Goal: Transaction & Acquisition: Purchase product/service

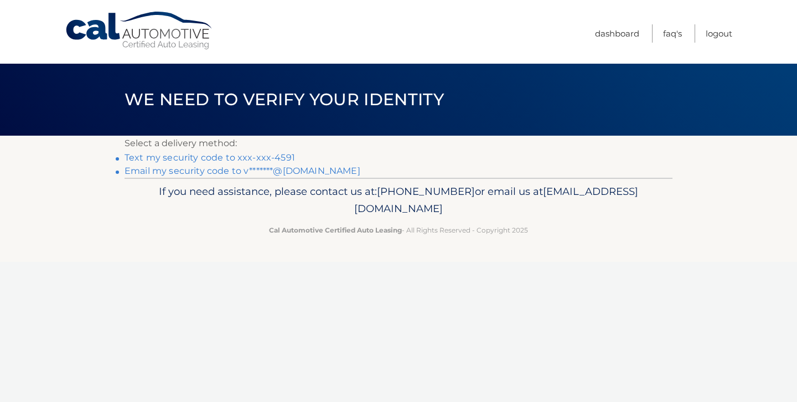
click at [297, 172] on link "Email my security code to v*******@gmail.com" at bounding box center [242, 170] width 236 height 11
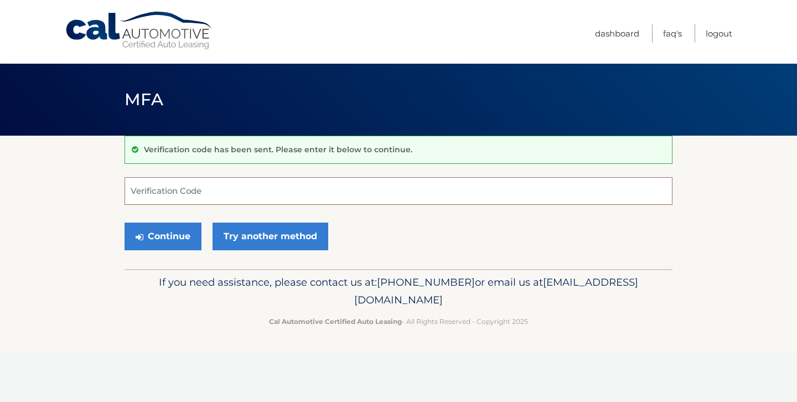
click at [166, 191] on input "Verification Code" at bounding box center [398, 191] width 548 height 28
type input "808919"
click at [169, 236] on button "Continue" at bounding box center [162, 236] width 77 height 28
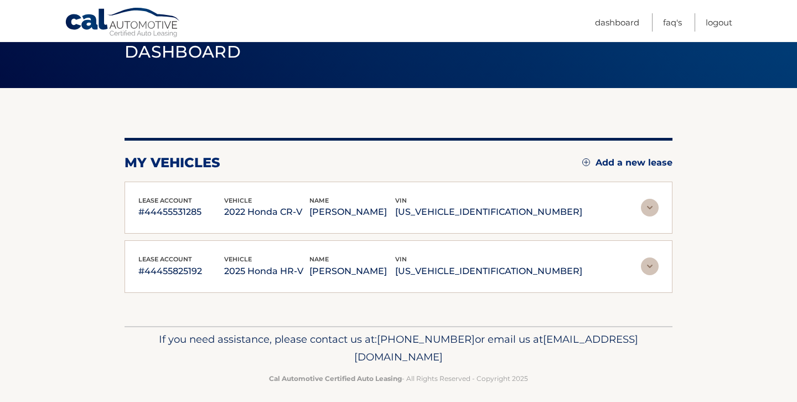
scroll to position [55, 0]
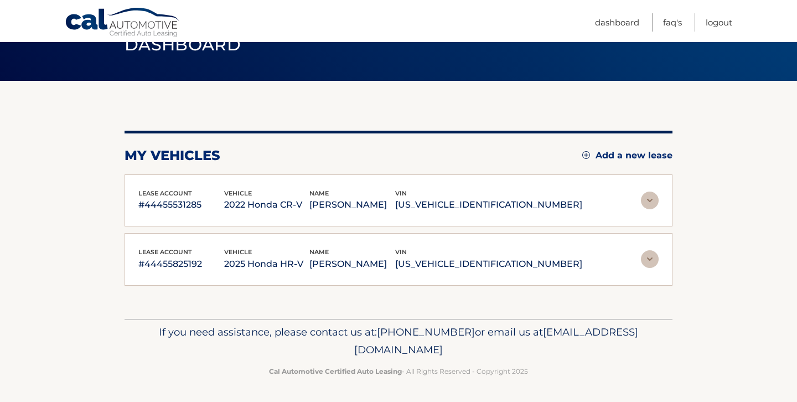
click at [224, 210] on p "#44455531285" at bounding box center [181, 204] width 86 height 15
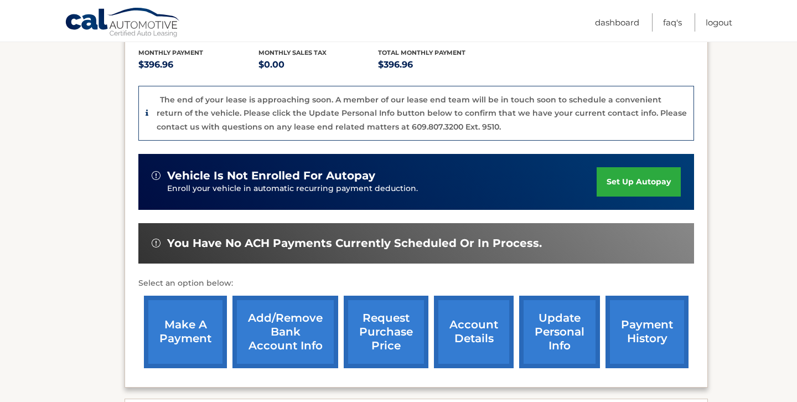
scroll to position [232, 0]
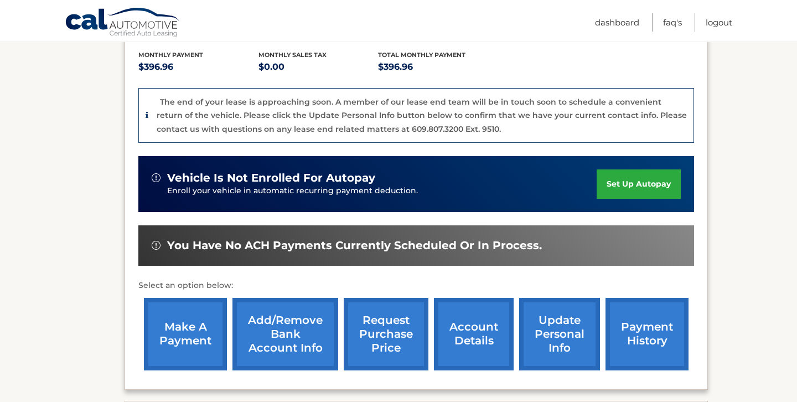
click at [183, 330] on link "make a payment" at bounding box center [185, 334] width 83 height 72
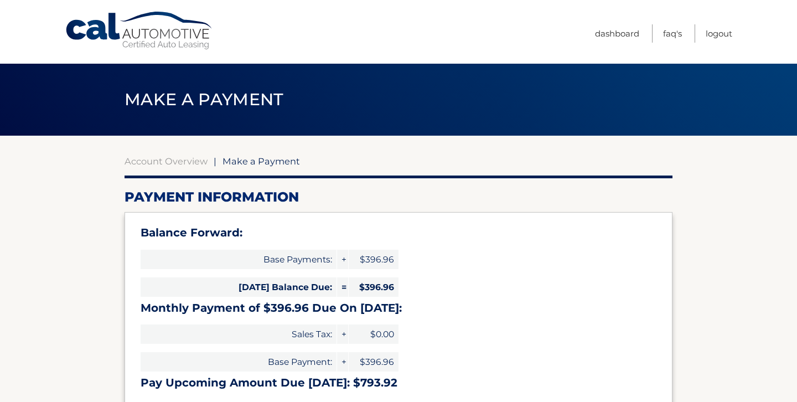
select select "MmM5ODAzZTYtMDJhNS00ZGQzLWIzZTctOTY3NmQ2YTQ3NzRj"
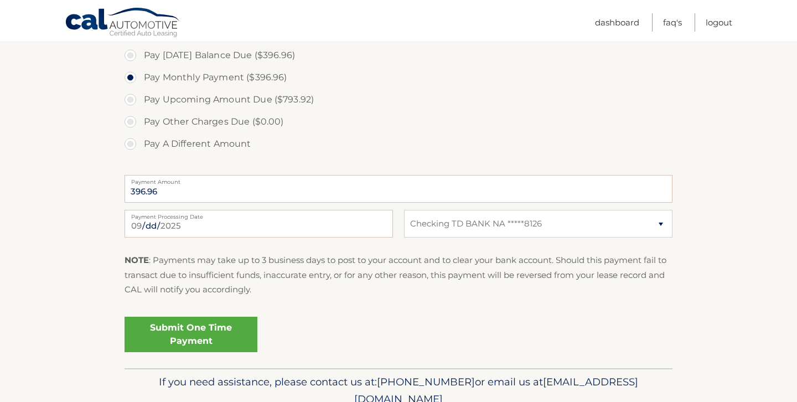
scroll to position [396, 0]
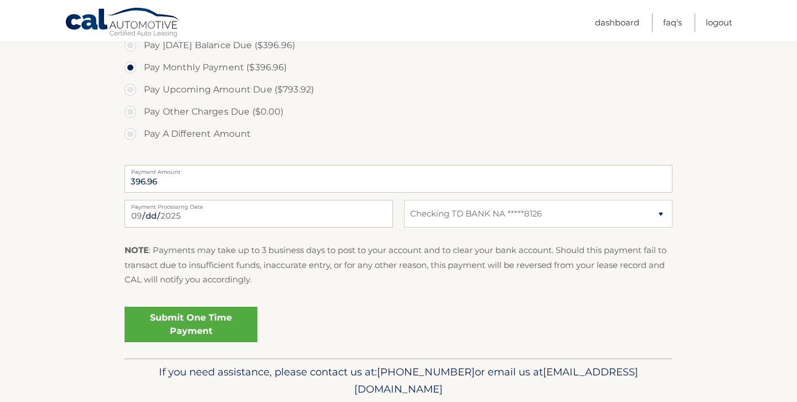
click at [185, 316] on link "Submit One Time Payment" at bounding box center [190, 324] width 133 height 35
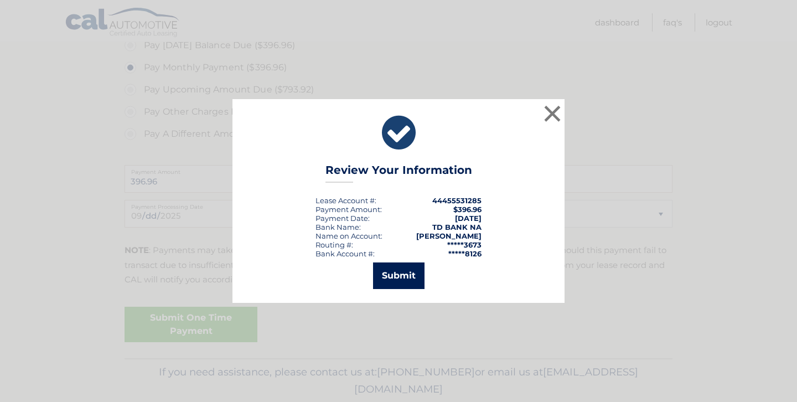
click at [398, 279] on button "Submit" at bounding box center [398, 275] width 51 height 27
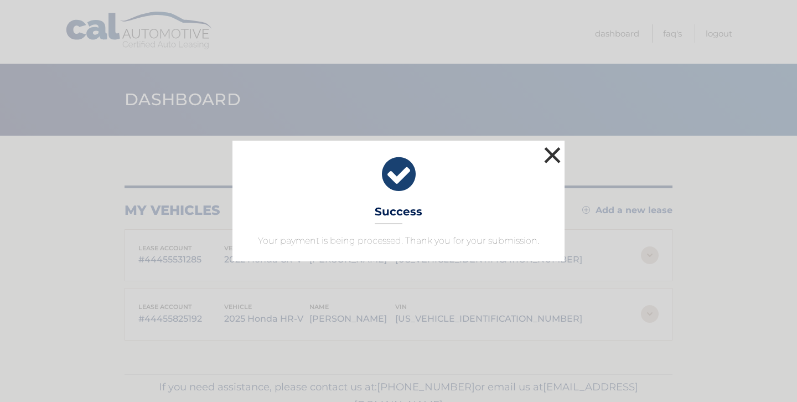
click at [548, 158] on button "×" at bounding box center [552, 155] width 22 height 22
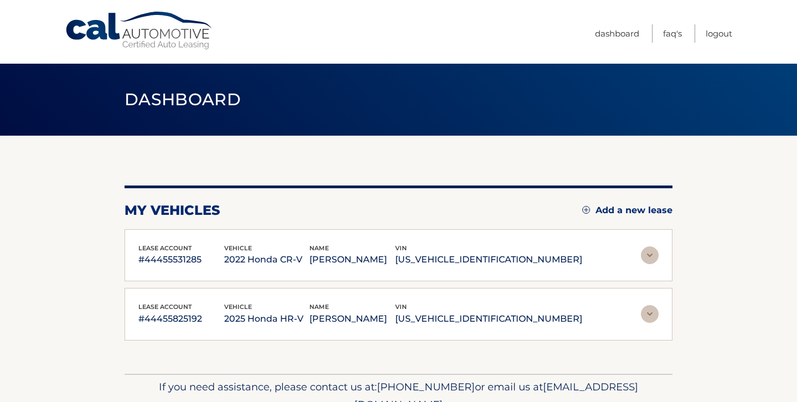
click at [395, 254] on p "[PERSON_NAME]" at bounding box center [352, 259] width 86 height 15
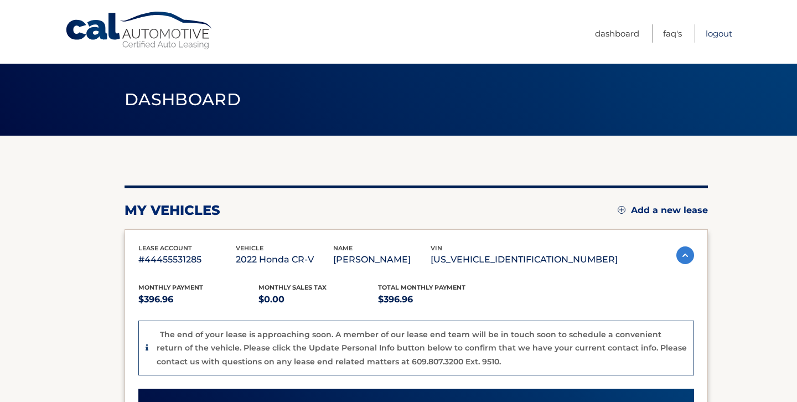
click at [719, 33] on link "Logout" at bounding box center [718, 33] width 27 height 18
